Goal: Information Seeking & Learning: Learn about a topic

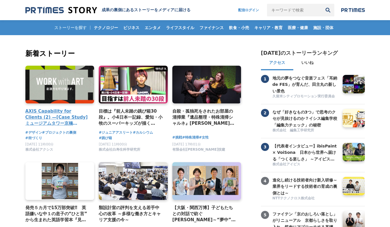
click at [59, 70] on link at bounding box center [60, 85] width 72 height 40
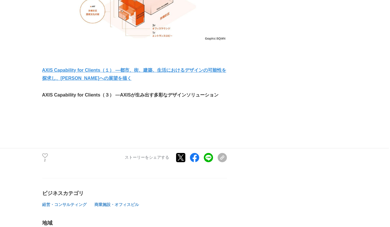
scroll to position [3407, 0]
